Goal: Task Accomplishment & Management: Complete application form

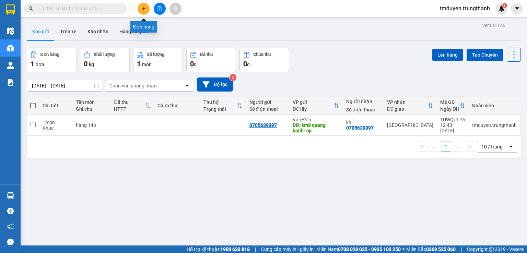
click at [144, 5] on button at bounding box center [144, 9] width 12 height 12
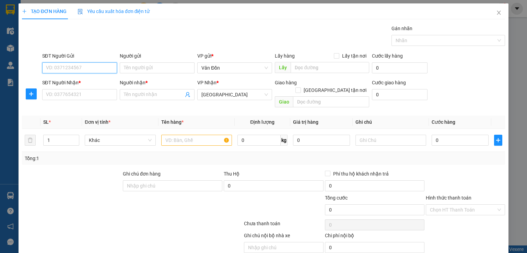
paste input "0839696928"
type input "0839696928"
click at [295, 69] on input "text" at bounding box center [330, 67] width 79 height 11
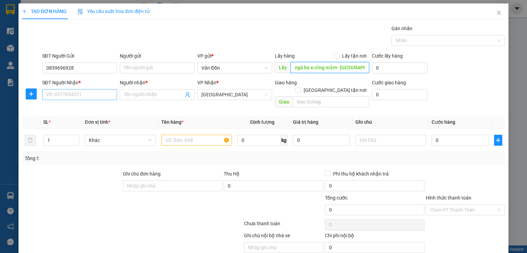
type input "ngã ba xưởng mắm- vân đồn"
click at [71, 97] on input "SĐT Người Nhận *" at bounding box center [79, 94] width 75 height 11
paste input "0839696928"
type input "0839696928"
click at [180, 135] on input "text" at bounding box center [196, 140] width 71 height 11
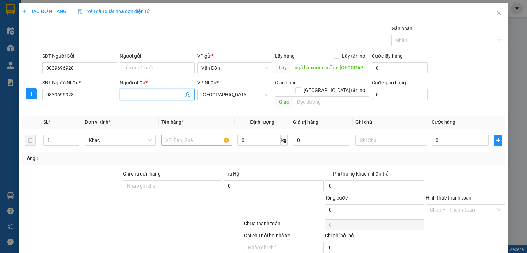
click at [136, 97] on input "Người nhận *" at bounding box center [154, 95] width 60 height 8
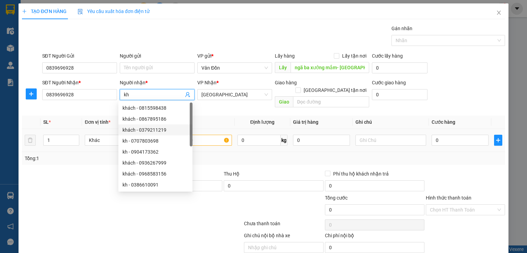
type input "kh"
click at [197, 135] on input "text" at bounding box center [196, 140] width 71 height 11
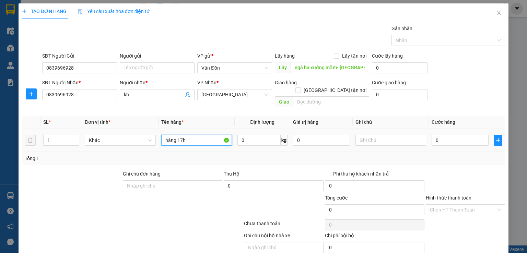
scroll to position [21, 0]
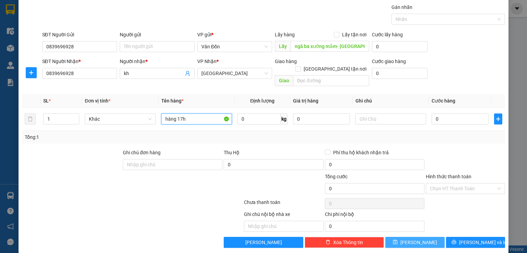
type input "hàng 17h"
click at [389, 237] on button "Lưu" at bounding box center [415, 242] width 59 height 11
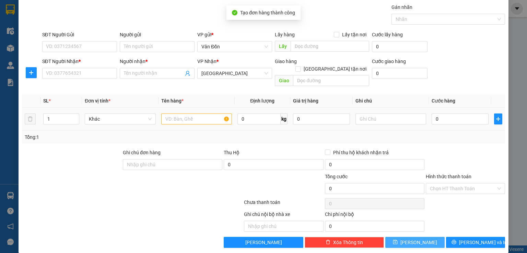
scroll to position [0, 0]
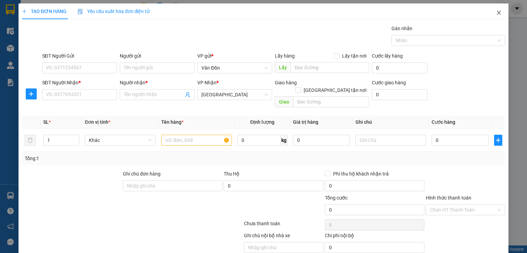
click at [496, 12] on icon "close" at bounding box center [498, 12] width 5 height 5
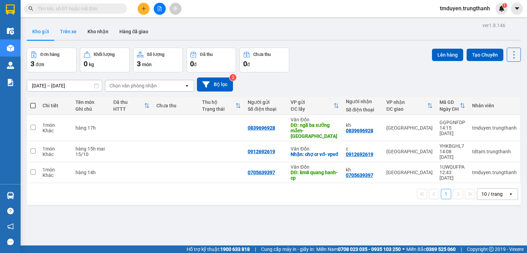
click at [73, 36] on button "Trên xe" at bounding box center [68, 31] width 27 height 16
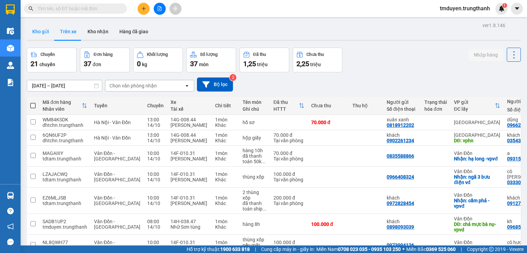
click at [39, 31] on button "Kho gửi" at bounding box center [41, 31] width 28 height 16
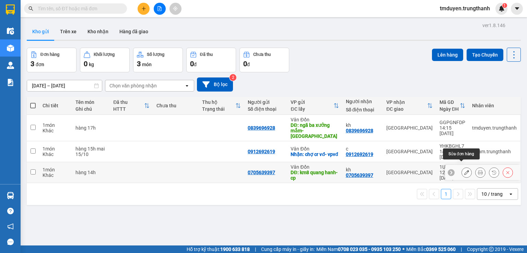
click at [465, 170] on icon at bounding box center [467, 172] width 5 height 5
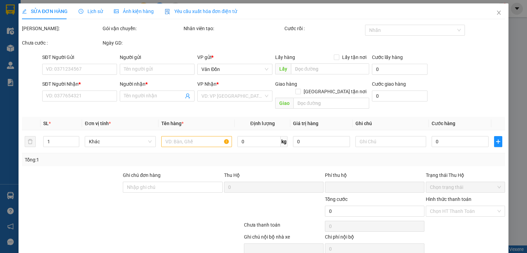
type input "0705639397"
type input "km8 quang hanh- cp"
type input "0705639397"
type input "kh"
type input "0"
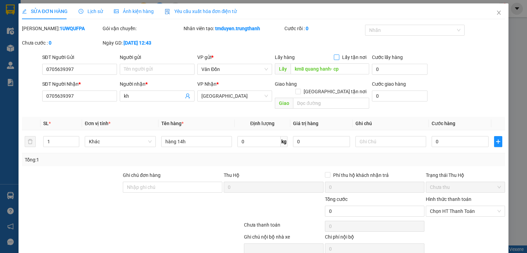
click at [334, 55] on input "Lấy tận nơi" at bounding box center [336, 57] width 5 height 5
checkbox input "true"
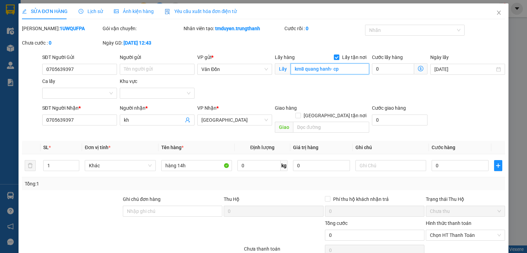
click at [338, 68] on input "km8 quang hanh- cp" at bounding box center [330, 69] width 79 height 11
click at [343, 70] on input "km8 quang hanh- cp" at bounding box center [330, 69] width 79 height 11
type input "km8 quang hanh, cẩm phả - vpvđ"
click at [172, 70] on input "Người gửi" at bounding box center [157, 69] width 75 height 11
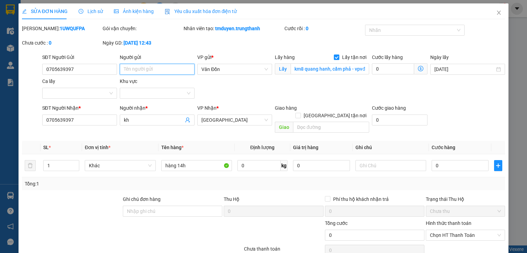
scroll to position [0, 0]
type input "j"
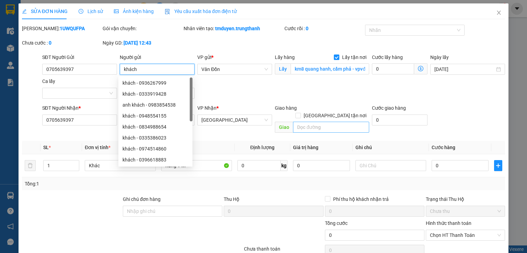
type input "khách"
click at [308, 122] on input "text" at bounding box center [331, 127] width 76 height 11
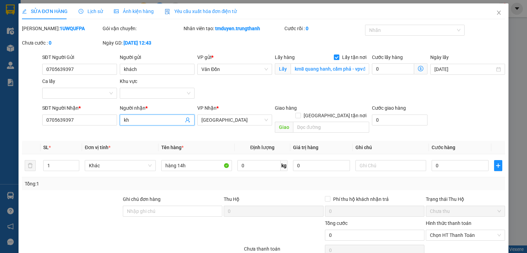
drag, startPoint x: 140, startPoint y: 123, endPoint x: 129, endPoint y: 122, distance: 11.0
click at [129, 122] on input "kh" at bounding box center [154, 120] width 60 height 8
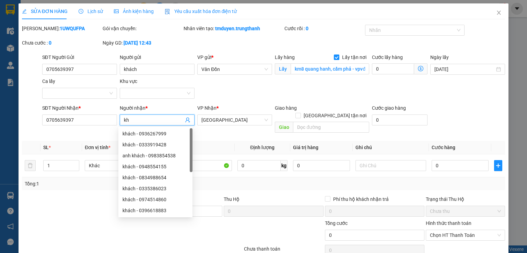
type input "k"
type input "d"
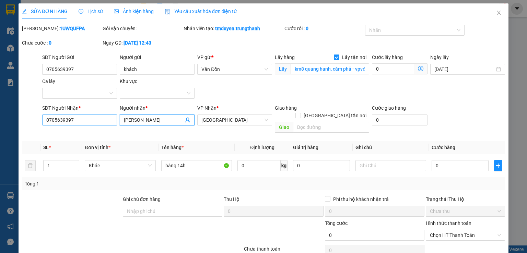
type input "[PERSON_NAME]"
drag, startPoint x: 78, startPoint y: 122, endPoint x: 18, endPoint y: 136, distance: 61.7
click at [19, 136] on div "SỬA ĐƠN HÀNG Lịch sử Ảnh kiện hàng Yêu cầu xuất hóa đơn điện tử Total Paid Fee …" at bounding box center [264, 151] width 490 height 297
paste input "858379423"
type input "0858379423"
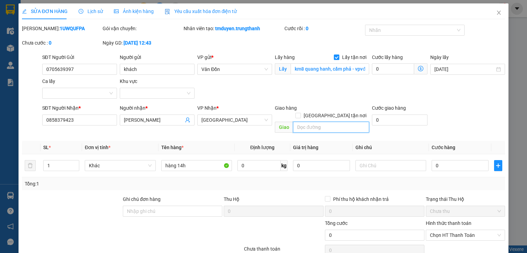
click at [314, 125] on input "text" at bounding box center [331, 127] width 76 height 11
paste input "2a ngách 595/39 lĩnh nam, hoàng mai"
type input "2a ngách 595/39 lĩnh nam, hoàng mai"
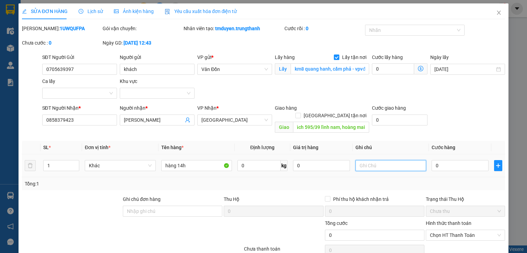
click at [382, 160] on input "text" at bounding box center [391, 165] width 71 height 11
click at [436, 160] on input "0" at bounding box center [460, 165] width 57 height 11
type input "1"
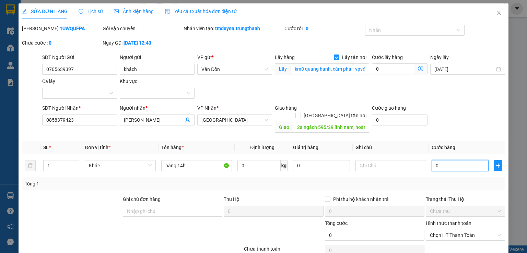
type input "1"
type input "12"
type input "120"
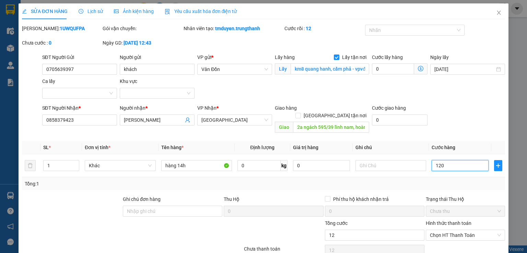
type input "120"
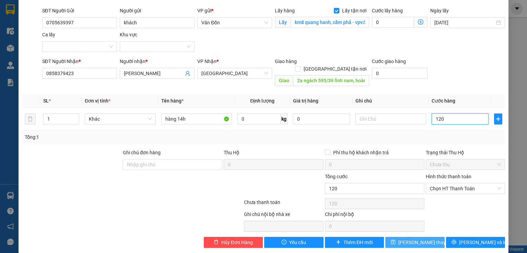
type input "120"
type input "120.000"
click at [408, 239] on span "Lưu thay đổi" at bounding box center [426, 243] width 55 height 8
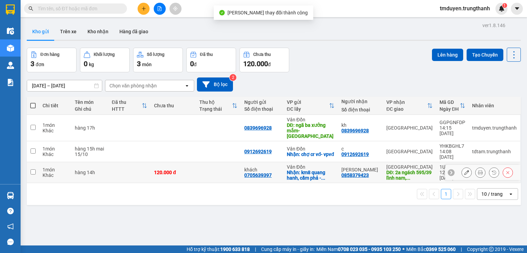
click at [33, 170] on input "checkbox" at bounding box center [33, 172] width 5 height 5
checkbox input "true"
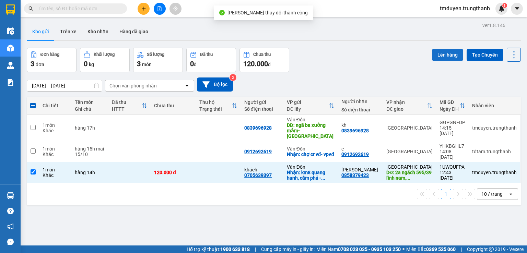
click at [439, 52] on button "Lên hàng" at bounding box center [447, 55] width 31 height 12
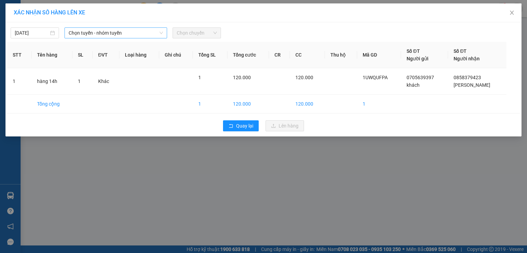
click at [96, 31] on span "Chọn tuyến - nhóm tuyến" at bounding box center [116, 33] width 94 height 10
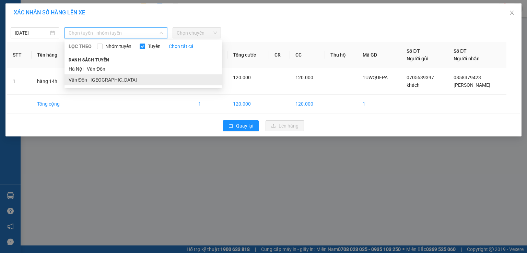
click at [88, 82] on li "Vân Đồn - [GEOGRAPHIC_DATA]" at bounding box center [144, 80] width 158 height 11
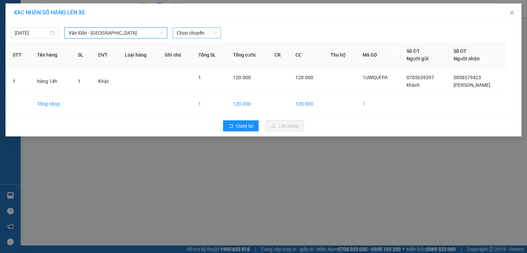
click at [188, 34] on span "Chọn chuyến" at bounding box center [197, 33] width 40 height 10
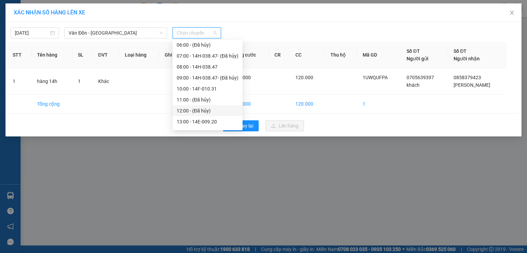
scroll to position [57, 0]
click at [197, 119] on div "14:00 - 14H-038.48" at bounding box center [208, 122] width 62 height 8
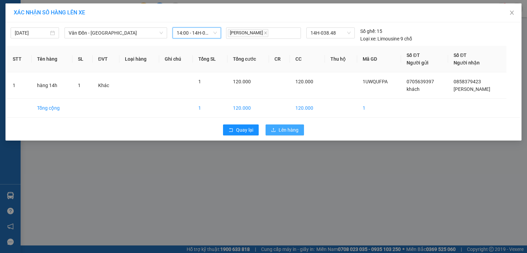
click at [281, 133] on span "Lên hàng" at bounding box center [289, 130] width 20 height 8
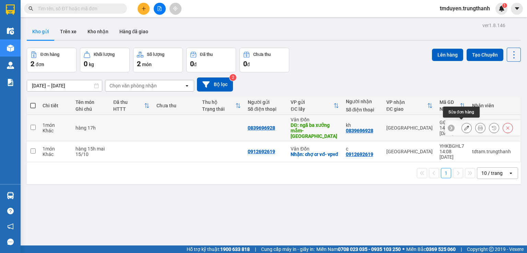
click at [463, 128] on button at bounding box center [467, 128] width 10 height 12
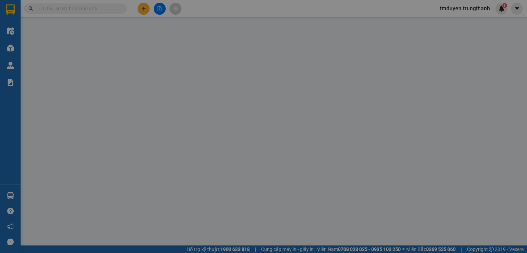
type input "0839696928"
type input "ngã ba xưởng mắm- vân đồn"
type input "0839696928"
type input "kh"
type input "0"
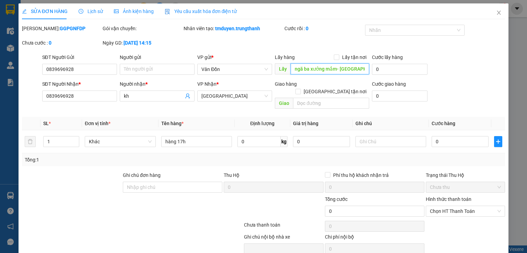
click at [337, 71] on input "ngã ba xưởng mắm- vân đồn" at bounding box center [330, 69] width 79 height 11
click at [338, 71] on input "ngã ba xưởng mắm- vân đồn" at bounding box center [330, 69] width 79 height 11
click at [334, 72] on input "ngã ba xưởng mắm- vân đồn" at bounding box center [330, 69] width 79 height 11
type input "ngã ba xưởng mắm, vân đồn"
click at [334, 59] on input "Lấy tận nơi" at bounding box center [336, 57] width 5 height 5
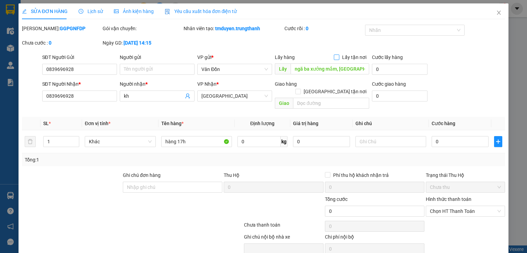
checkbox input "true"
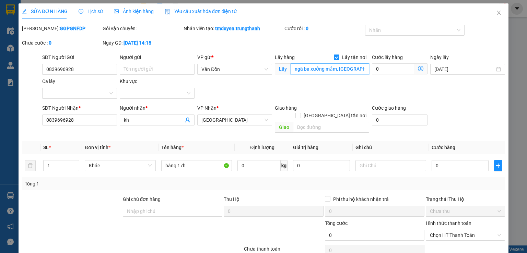
click at [355, 69] on input "ngã ba xưởng mắm, vân đồn" at bounding box center [330, 69] width 79 height 11
click at [357, 71] on input "ngã ba xưởng mắm, vân đồn" at bounding box center [330, 69] width 79 height 11
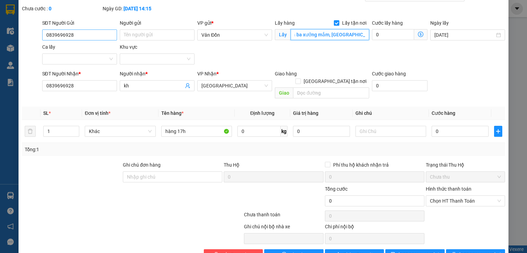
type input "ngã ba xưởng mắm, vân đồn - vpvđ"
drag, startPoint x: 74, startPoint y: 37, endPoint x: 25, endPoint y: 45, distance: 50.0
click at [25, 44] on div "SĐT Người Gửi 0839696928 0839696928 Người gửi Tên người gửi VP gửi * Vân Đồn Lấ…" at bounding box center [263, 43] width 485 height 48
click at [136, 39] on input "Người gửi" at bounding box center [157, 35] width 75 height 11
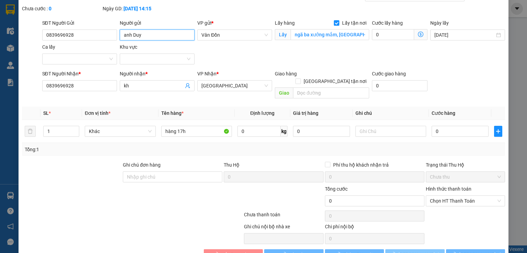
scroll to position [47, 0]
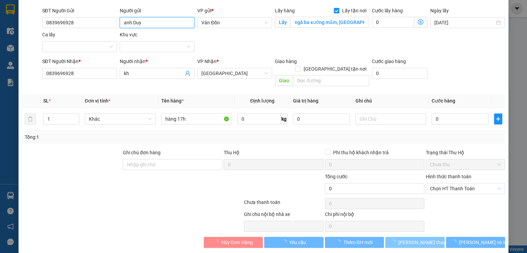
type input "anh Duy"
click at [410, 239] on span "Lưu thay đổi" at bounding box center [426, 243] width 55 height 8
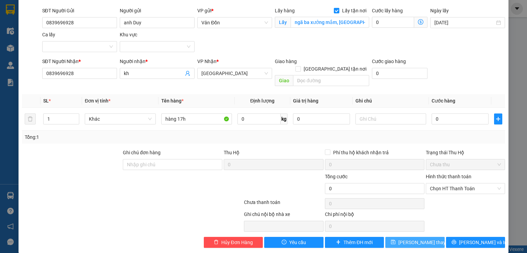
click at [412, 239] on span "Lưu thay đổi" at bounding box center [426, 243] width 55 height 8
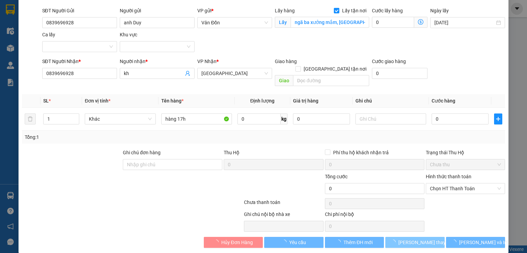
click at [412, 239] on span "Lưu thay đổi" at bounding box center [426, 243] width 55 height 8
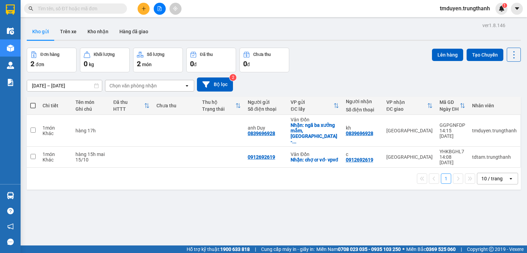
click at [146, 9] on icon "plus" at bounding box center [143, 8] width 5 height 5
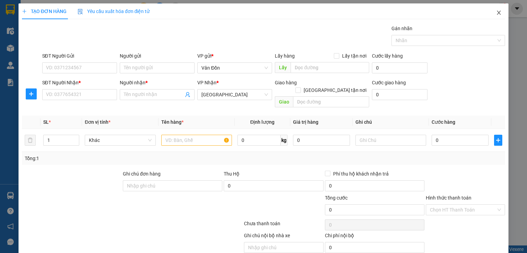
click at [496, 11] on icon "close" at bounding box center [498, 12] width 5 height 5
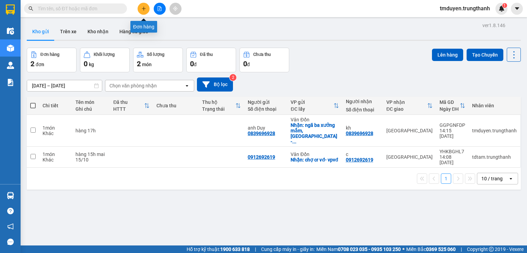
click at [145, 11] on button at bounding box center [144, 9] width 12 height 12
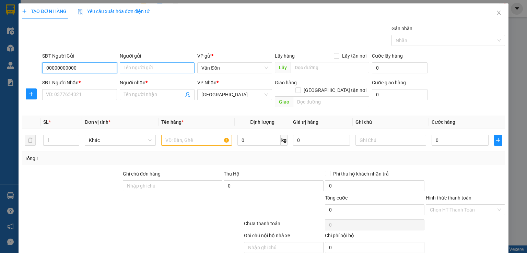
type input "00000000000"
click at [146, 69] on input "Người gửi" at bounding box center [157, 67] width 75 height 11
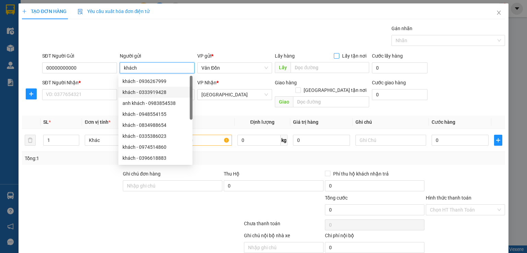
type input "khách"
click at [334, 53] on label "Lấy tận nơi" at bounding box center [351, 56] width 35 height 8
click at [334, 53] on input "Lấy tận nơi" at bounding box center [336, 55] width 5 height 5
checkbox input "true"
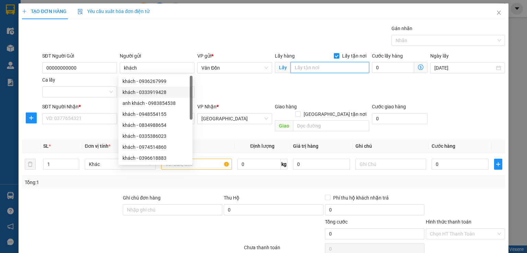
click at [332, 66] on input "text" at bounding box center [330, 67] width 79 height 11
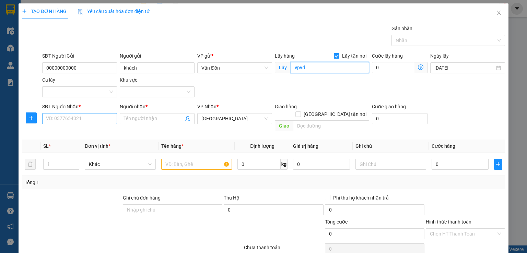
type input "vpvđ"
click at [76, 115] on input "SĐT Người Nhận *" at bounding box center [79, 118] width 75 height 11
paste input "0981985633"
type input "0981985633"
click at [155, 118] on input "Người nhận *" at bounding box center [154, 119] width 60 height 8
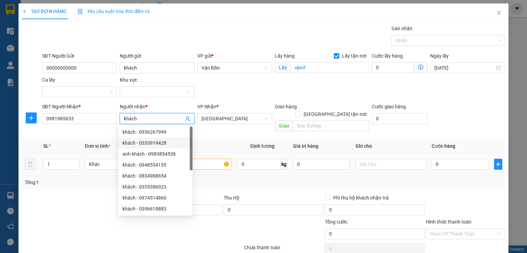
type input "khách"
click at [206, 159] on input "text" at bounding box center [196, 164] width 71 height 11
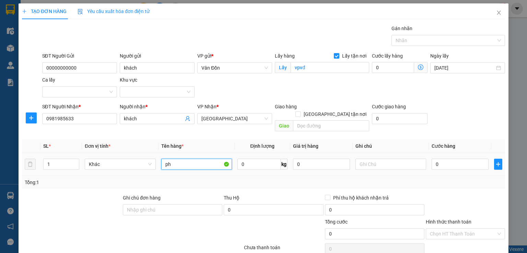
type input "p"
type input "giấy tờ 17h"
click at [326, 121] on input "text" at bounding box center [331, 126] width 76 height 11
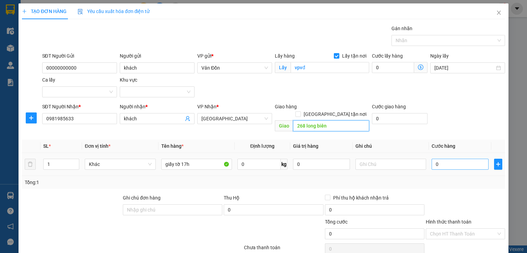
type input "268 long biên"
click at [452, 159] on input "0" at bounding box center [460, 164] width 57 height 11
type input "7"
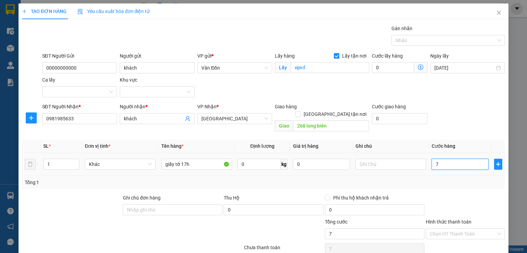
type input "70"
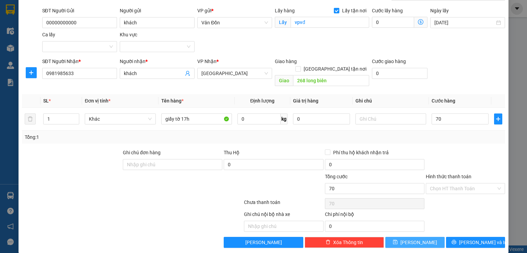
type input "70.000"
click at [419, 237] on button "Lưu" at bounding box center [415, 242] width 59 height 11
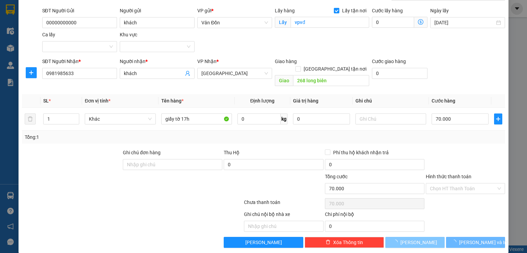
checkbox input "false"
type input "0"
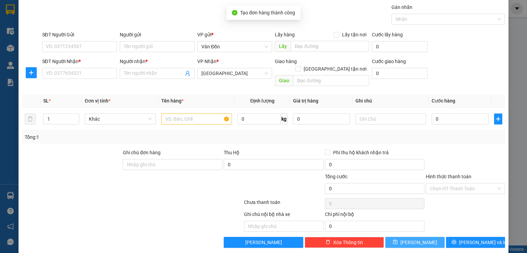
scroll to position [0, 0]
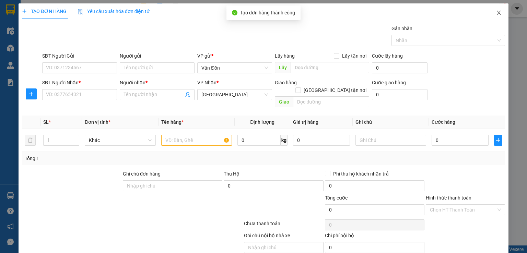
click at [497, 12] on span "Close" at bounding box center [499, 12] width 19 height 19
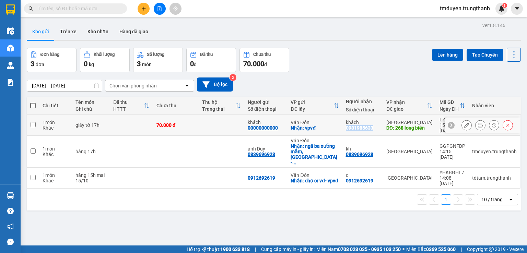
copy div "0981985633"
drag, startPoint x: 368, startPoint y: 126, endPoint x: 344, endPoint y: 126, distance: 23.7
click at [346, 126] on div "khách 0981985633" at bounding box center [363, 125] width 34 height 11
checkbox input "true"
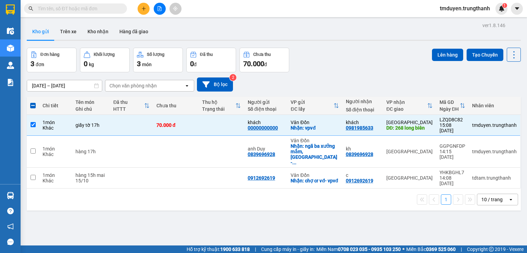
click at [67, 10] on input "text" at bounding box center [78, 9] width 81 height 8
paste input "0981985633"
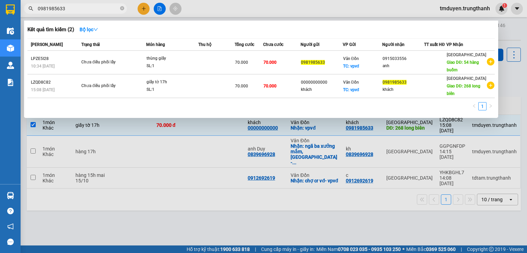
type input "0981985633"
click at [255, 203] on div at bounding box center [263, 126] width 527 height 253
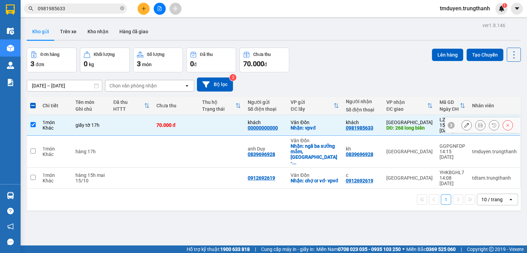
click at [33, 119] on td at bounding box center [33, 125] width 12 height 21
checkbox input "false"
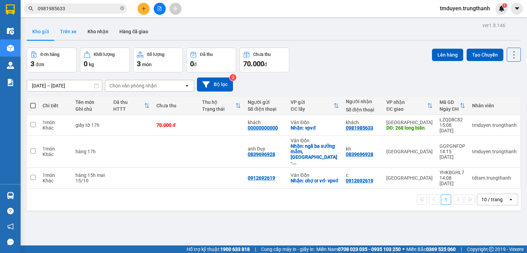
click at [76, 35] on button "Trên xe" at bounding box center [68, 31] width 27 height 16
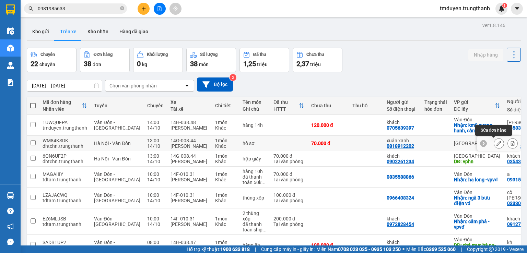
click at [497, 145] on icon at bounding box center [499, 143] width 5 height 5
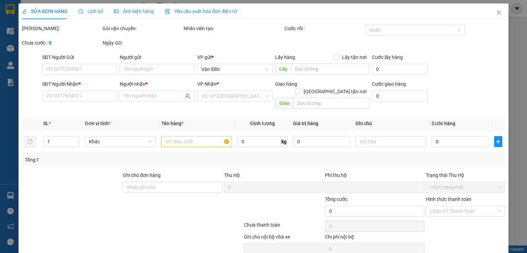
type input "0818912202"
type input "xuân xanh"
type input "0966247247"
type input "dũng"
type input "vpvđ"
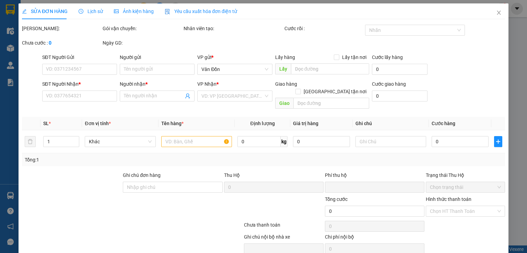
type input "0"
type input "70.000"
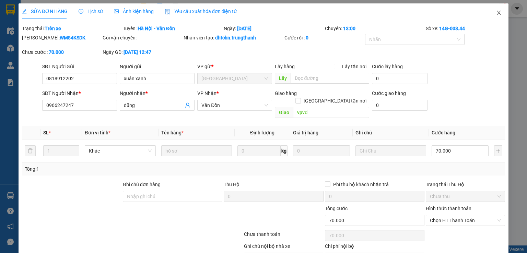
click at [496, 9] on span "Close" at bounding box center [499, 12] width 19 height 19
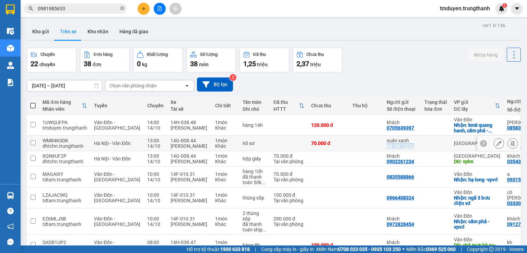
copy div "0818912202"
drag, startPoint x: 397, startPoint y: 145, endPoint x: 365, endPoint y: 145, distance: 31.3
click at [384, 145] on td "xuân xanh 0818912202" at bounding box center [403, 143] width 38 height 15
checkbox input "true"
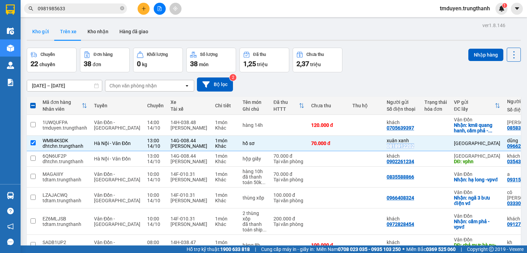
click at [44, 35] on button "Kho gửi" at bounding box center [41, 31] width 28 height 16
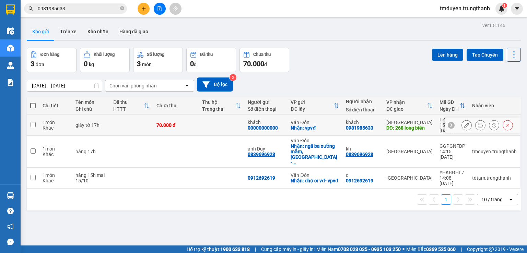
click at [31, 122] on input "checkbox" at bounding box center [33, 124] width 5 height 5
checkbox input "true"
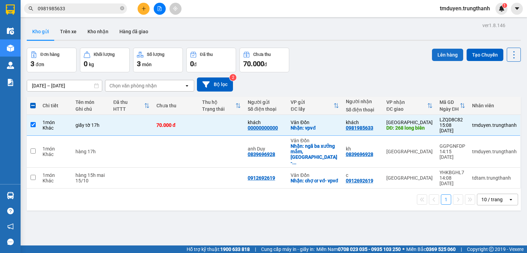
click at [436, 56] on button "Lên hàng" at bounding box center [447, 55] width 31 height 12
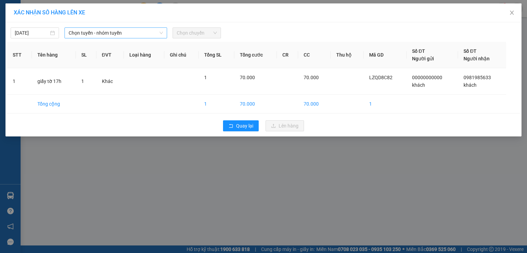
click at [98, 34] on span "Chọn tuyến - nhóm tuyến" at bounding box center [116, 33] width 94 height 10
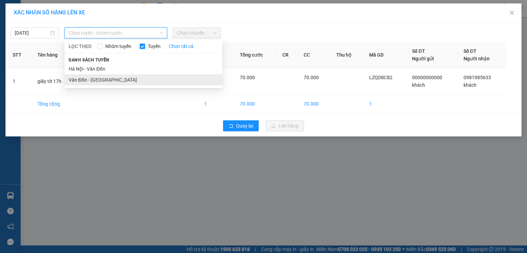
click at [95, 80] on li "Vân Đồn - [GEOGRAPHIC_DATA]" at bounding box center [144, 80] width 158 height 11
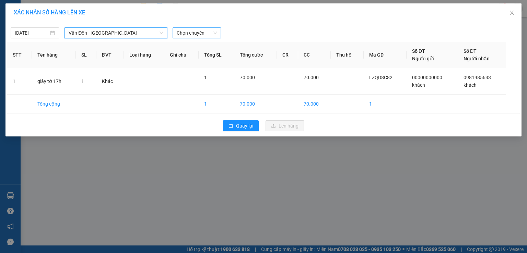
click at [194, 33] on span "Chọn chuyến" at bounding box center [197, 33] width 40 height 10
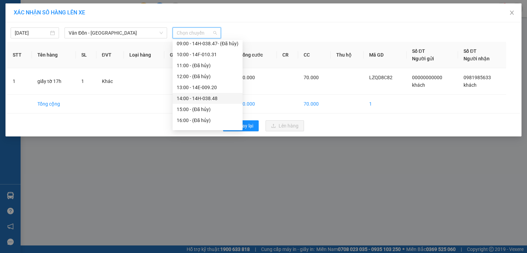
scroll to position [99, 0]
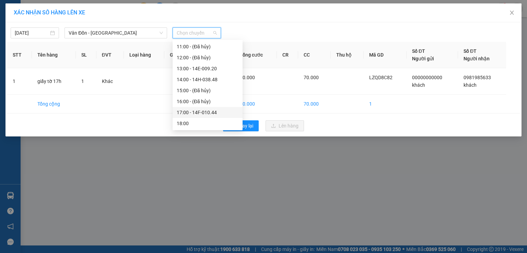
click at [201, 110] on div "17:00 - 14F-010.44" at bounding box center [208, 113] width 62 height 8
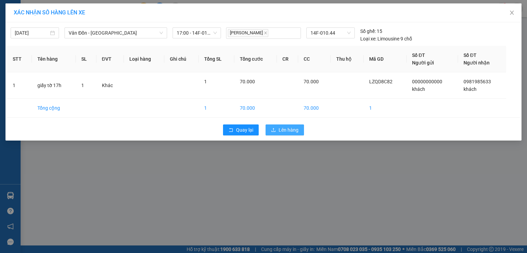
click at [288, 127] on span "Lên hàng" at bounding box center [289, 130] width 20 height 8
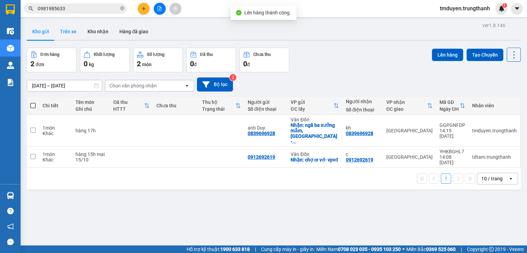
click at [71, 36] on button "Trên xe" at bounding box center [68, 31] width 27 height 16
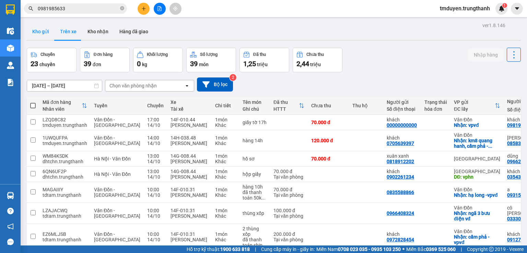
click at [38, 32] on button "Kho gửi" at bounding box center [41, 31] width 28 height 16
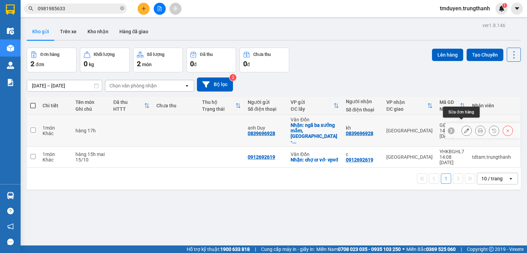
click at [462, 125] on button at bounding box center [467, 131] width 10 height 12
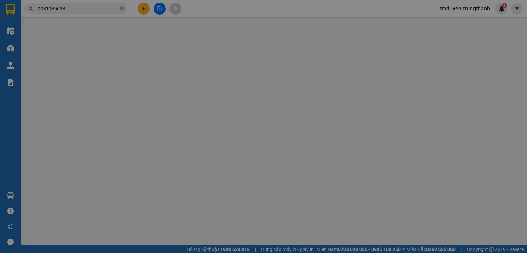
type input "0839696928"
type input "anh Duy"
checkbox input "true"
type input "ngã ba xưởng mắm, vân đồn - vpvđ"
type input "0839696928"
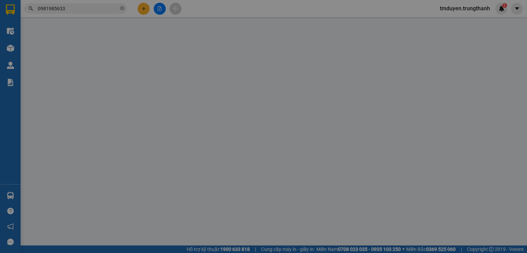
type input "kh"
type input "0"
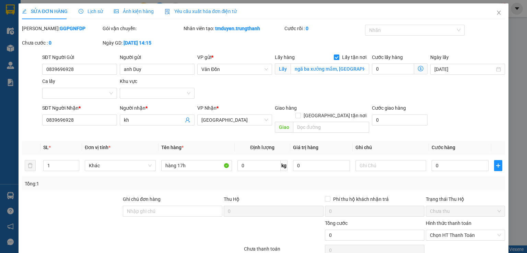
click at [89, 14] on span "Lịch sử" at bounding box center [91, 11] width 24 height 5
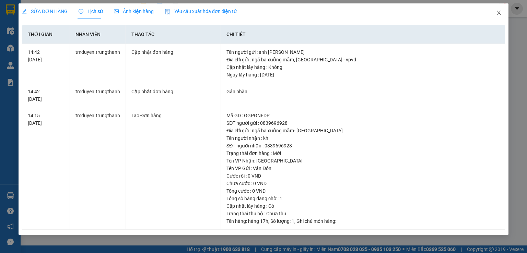
click at [498, 11] on icon "close" at bounding box center [500, 13] width 4 height 4
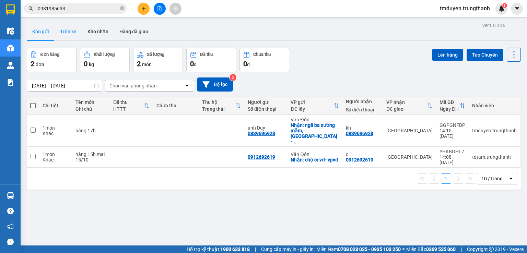
click at [71, 39] on button "Trên xe" at bounding box center [68, 31] width 27 height 16
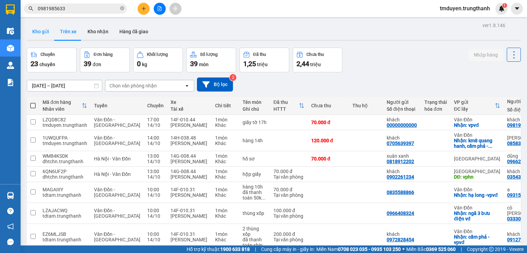
click at [37, 26] on button "Kho gửi" at bounding box center [41, 31] width 28 height 16
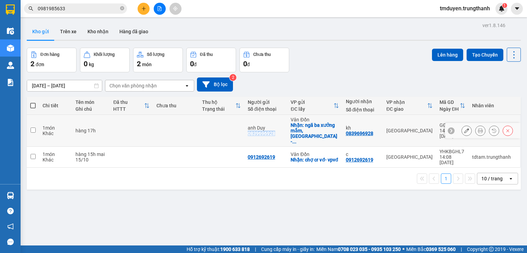
copy div "0839696928"
drag, startPoint x: 274, startPoint y: 130, endPoint x: 247, endPoint y: 133, distance: 27.6
click at [247, 133] on td "anh Duy 0839696928" at bounding box center [265, 131] width 43 height 32
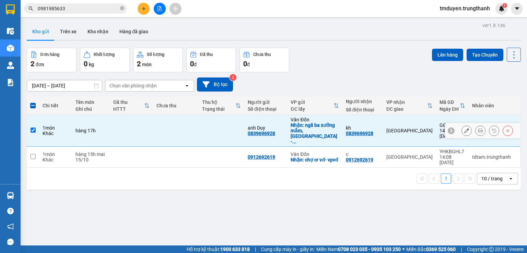
click at [216, 123] on td at bounding box center [222, 131] width 46 height 32
checkbox input "false"
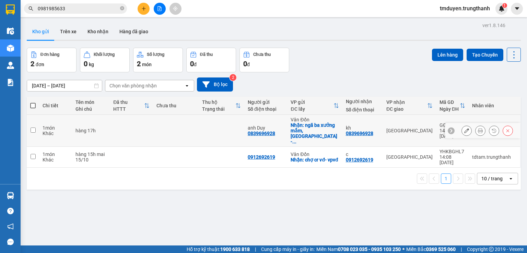
click at [465, 128] on icon at bounding box center [467, 130] width 5 height 5
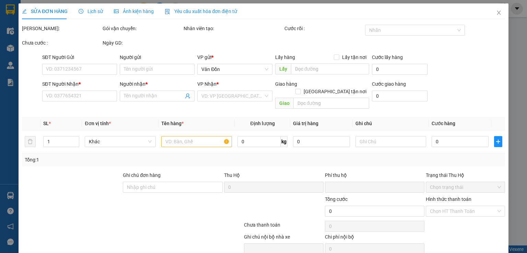
type input "0839696928"
type input "anh Duy"
checkbox input "true"
type input "ngã ba xưởng mắm, vân đồn - vpvđ"
type input "0839696928"
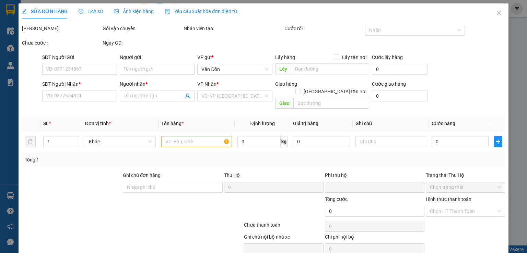
type input "kh"
type input "0"
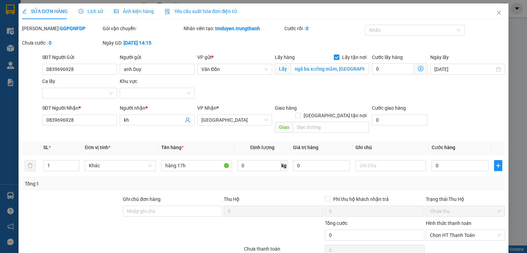
click at [73, 12] on div "SỬA ĐƠN HÀNG Lịch sử Ảnh kiện hàng Yêu cầu xuất hóa đơn điện tử" at bounding box center [129, 11] width 215 height 16
click at [79, 11] on icon "clock-circle" at bounding box center [81, 11] width 5 height 5
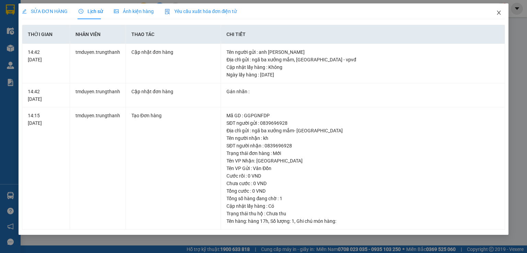
click at [497, 15] on icon "close" at bounding box center [498, 12] width 5 height 5
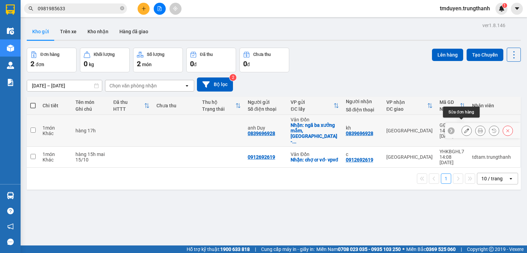
click at [465, 128] on icon at bounding box center [467, 130] width 5 height 5
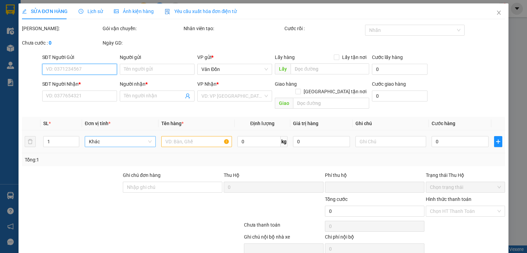
type input "0839696928"
type input "anh Duy"
checkbox input "true"
type input "ngã ba xưởng mắm, vân đồn - vpvđ"
type input "0839696928"
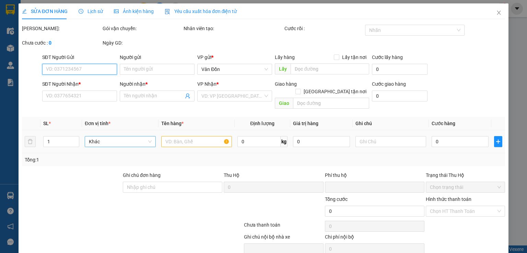
type input "kh"
type input "0"
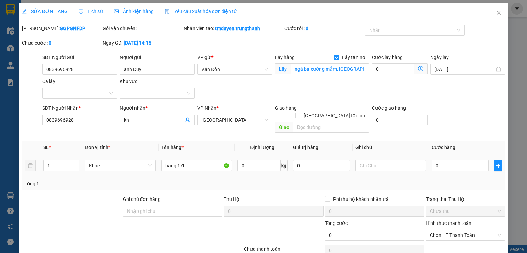
drag, startPoint x: 95, startPoint y: 99, endPoint x: 103, endPoint y: 111, distance: 14.8
click at [93, 100] on div "Ca lấy" at bounding box center [79, 90] width 75 height 24
drag, startPoint x: 91, startPoint y: 120, endPoint x: 0, endPoint y: 122, distance: 90.7
click at [0, 122] on div "SỬA ĐƠN HÀNG Lịch sử Ảnh kiện hàng Yêu cầu xuất hóa đơn điện tử Total Paid Fee …" at bounding box center [263, 126] width 527 height 253
paste input "373126981"
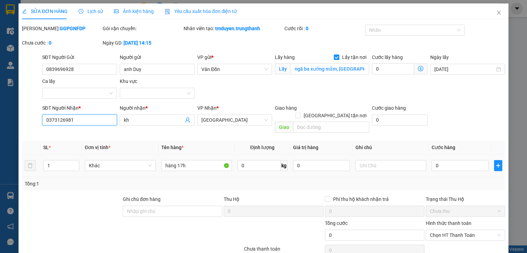
type input "0373126981"
click at [298, 123] on input "text" at bounding box center [331, 127] width 76 height 11
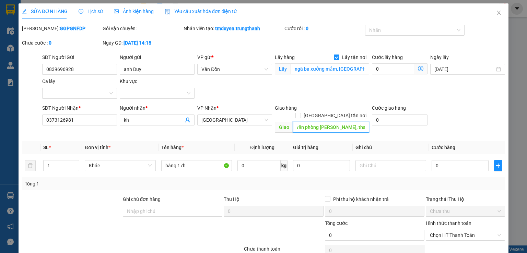
scroll to position [0, 2]
type input "văn phòng Quang liệt, thanh trì"
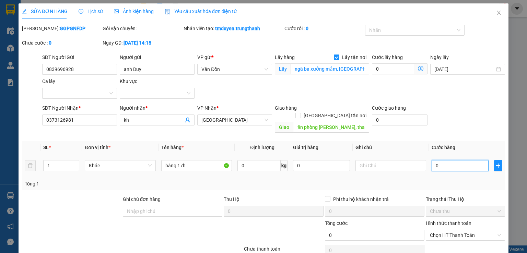
scroll to position [0, 0]
click at [451, 160] on input "0" at bounding box center [460, 165] width 57 height 11
type input "8"
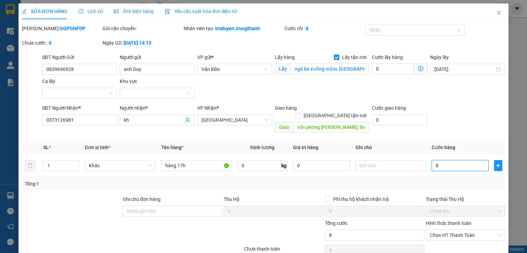
type input "80"
type input "80.000"
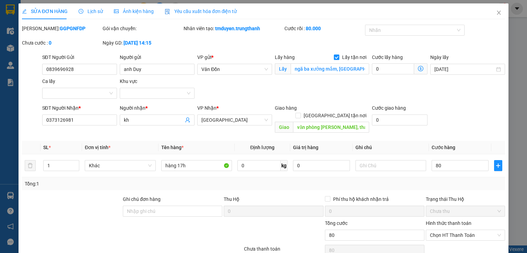
type input "80.000"
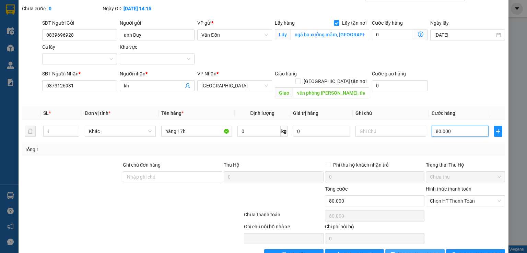
scroll to position [46, 0]
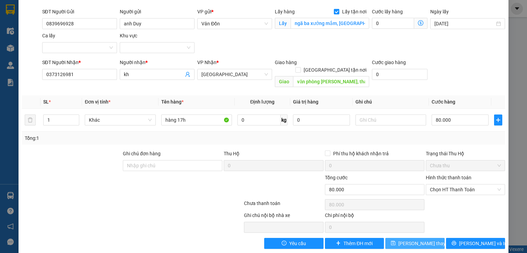
click at [418, 240] on span "Lưu thay đổi" at bounding box center [426, 244] width 55 height 8
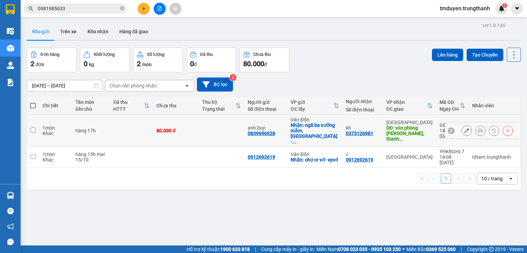
click at [34, 127] on td at bounding box center [33, 131] width 12 height 32
checkbox input "true"
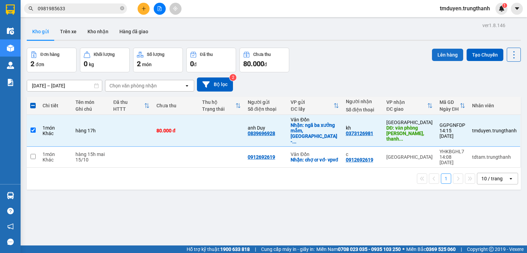
click at [432, 55] on button "Lên hàng" at bounding box center [447, 55] width 31 height 12
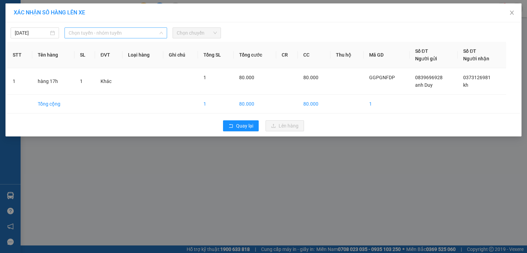
click at [115, 32] on span "Chọn tuyến - nhóm tuyến" at bounding box center [116, 33] width 94 height 10
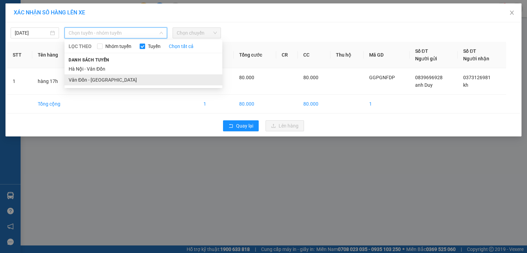
click at [97, 84] on li "Vân Đồn - [GEOGRAPHIC_DATA]" at bounding box center [144, 80] width 158 height 11
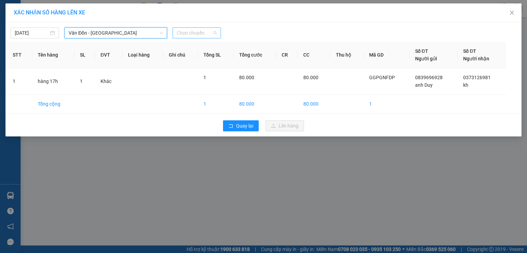
click at [188, 33] on span "Chọn chuyến" at bounding box center [197, 33] width 40 height 10
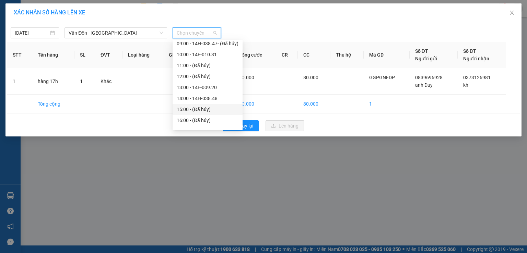
scroll to position [99, 0]
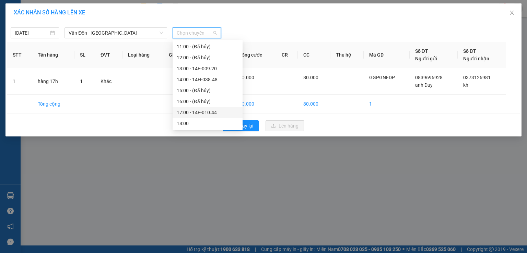
click at [198, 112] on div "17:00 - 14F-010.44" at bounding box center [208, 113] width 62 height 8
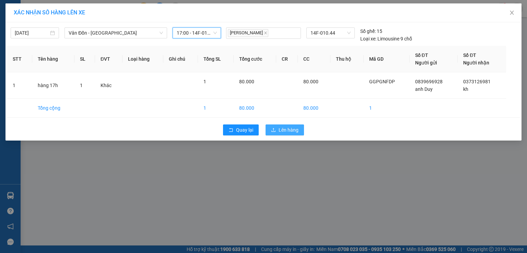
click at [281, 127] on span "Lên hàng" at bounding box center [289, 130] width 20 height 8
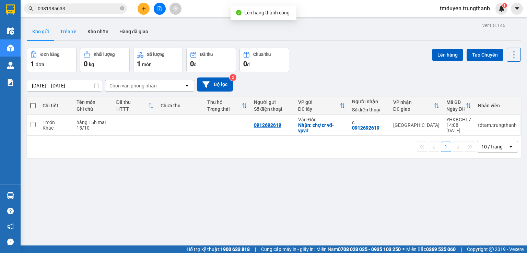
click at [71, 33] on button "Trên xe" at bounding box center [68, 31] width 27 height 16
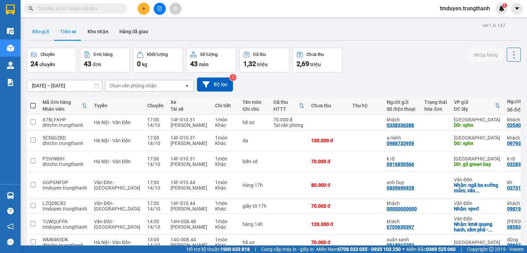
click at [46, 34] on button "Kho gửi" at bounding box center [41, 31] width 28 height 16
